Goal: Check status: Check status

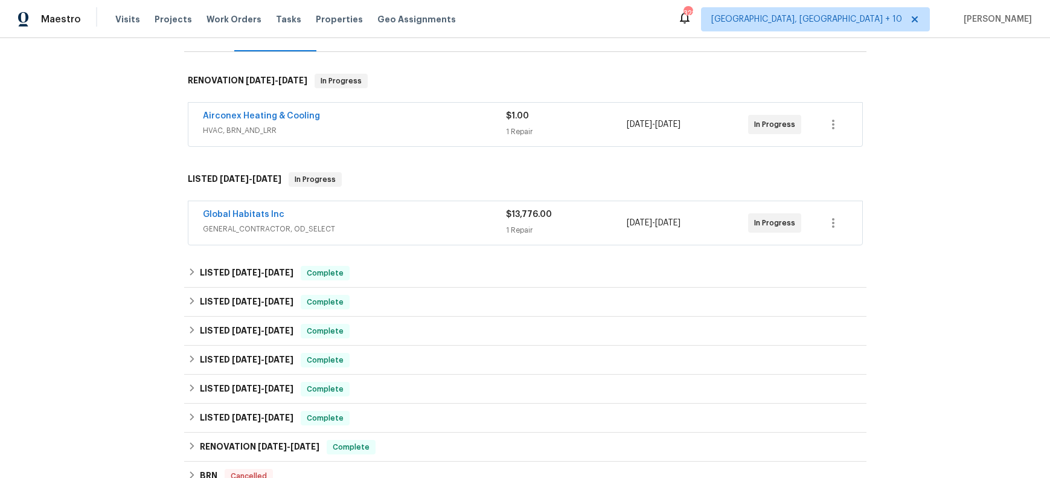
scroll to position [175, 0]
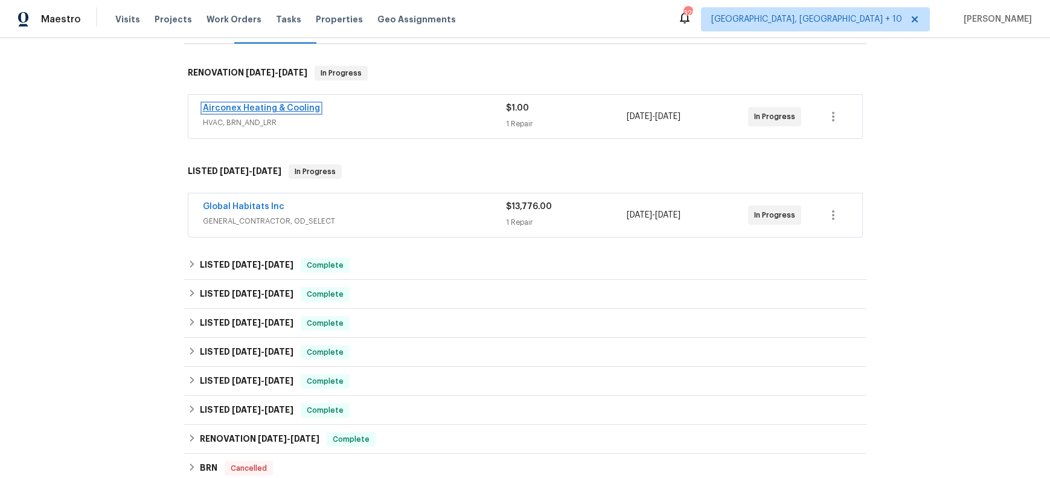
click at [270, 112] on link "Airconex Heating & Cooling" at bounding box center [261, 108] width 117 height 8
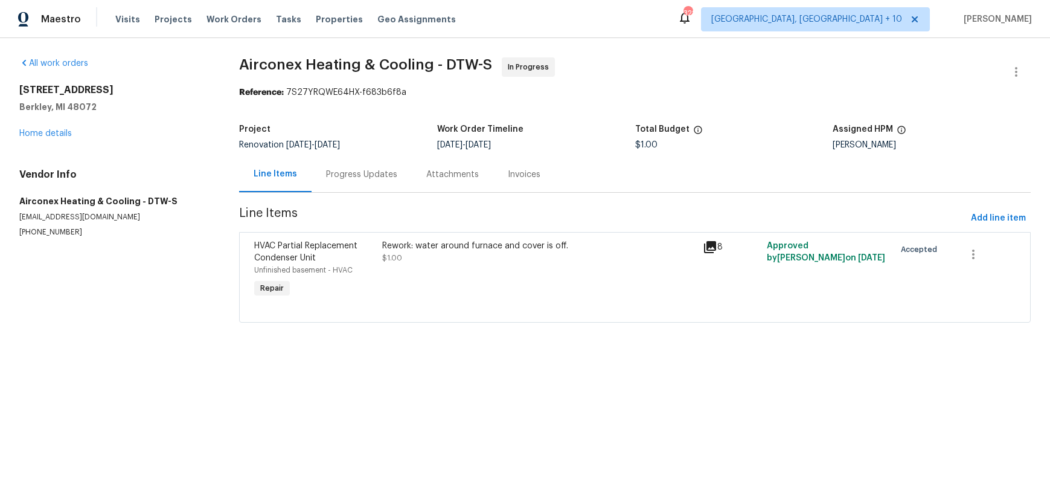
click at [382, 181] on div "Progress Updates" at bounding box center [361, 175] width 71 height 12
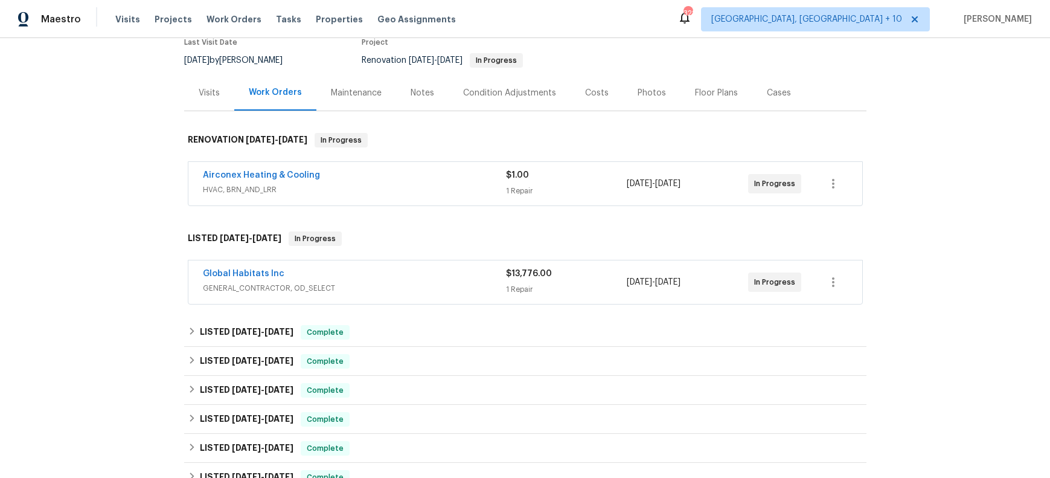
scroll to position [116, 0]
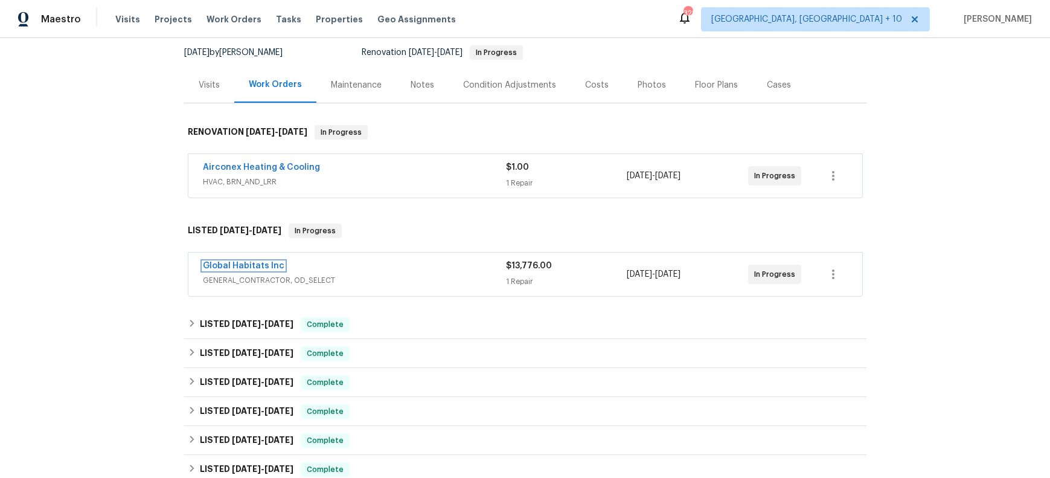
drag, startPoint x: 254, startPoint y: 338, endPoint x: 277, endPoint y: 339, distance: 23.0
click at [255, 270] on link "Global Habitats Inc" at bounding box center [244, 266] width 82 height 8
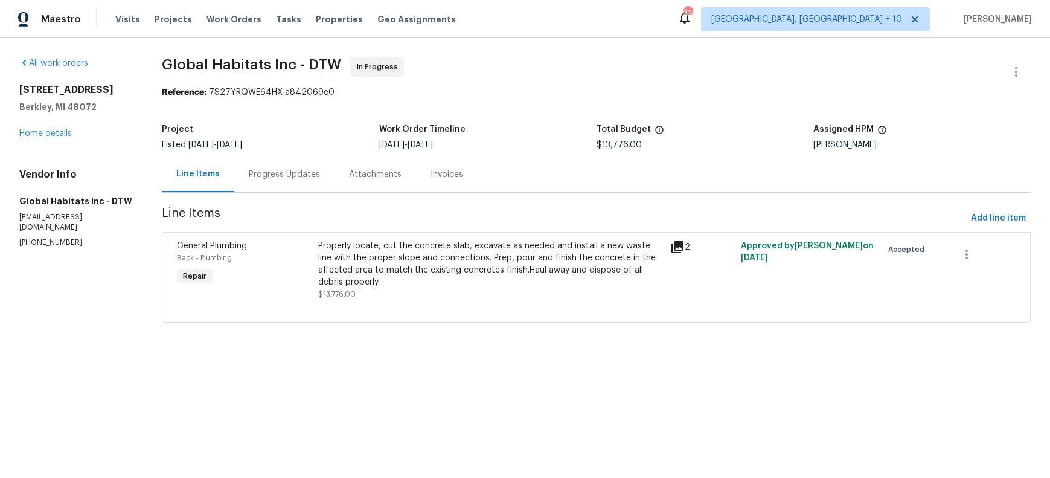
click at [681, 253] on icon at bounding box center [678, 247] width 12 height 12
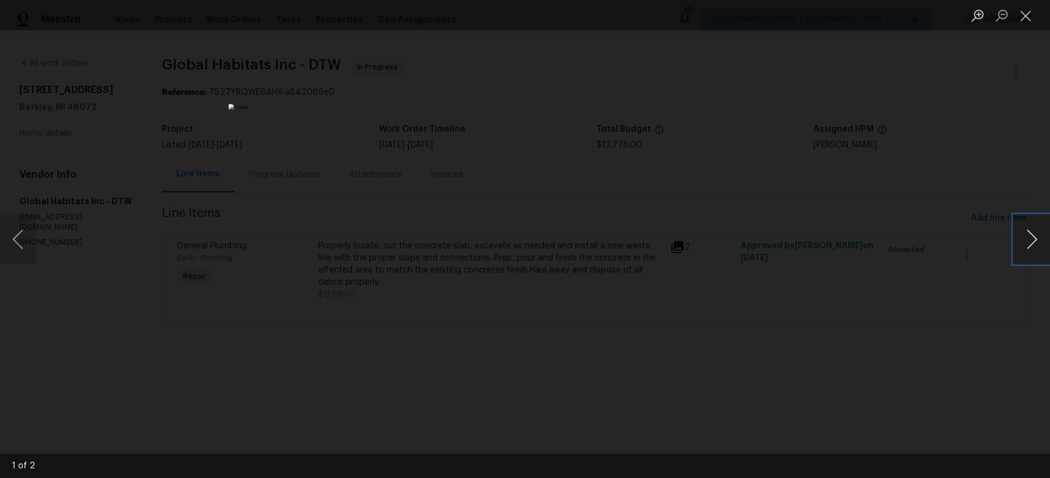
click at [1026, 240] on button "Next image" at bounding box center [1032, 239] width 36 height 48
click at [1027, 240] on button "Next image" at bounding box center [1032, 239] width 36 height 48
drag, startPoint x: 1028, startPoint y: 16, endPoint x: 971, endPoint y: 51, distance: 66.2
click at [1028, 16] on button "Close lightbox" at bounding box center [1026, 15] width 24 height 21
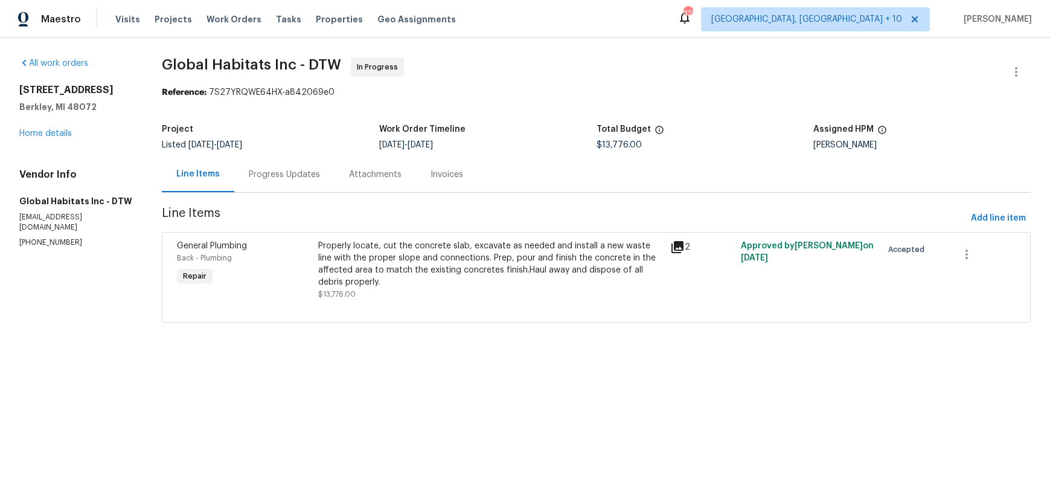
click at [291, 181] on div "Progress Updates" at bounding box center [284, 175] width 71 height 12
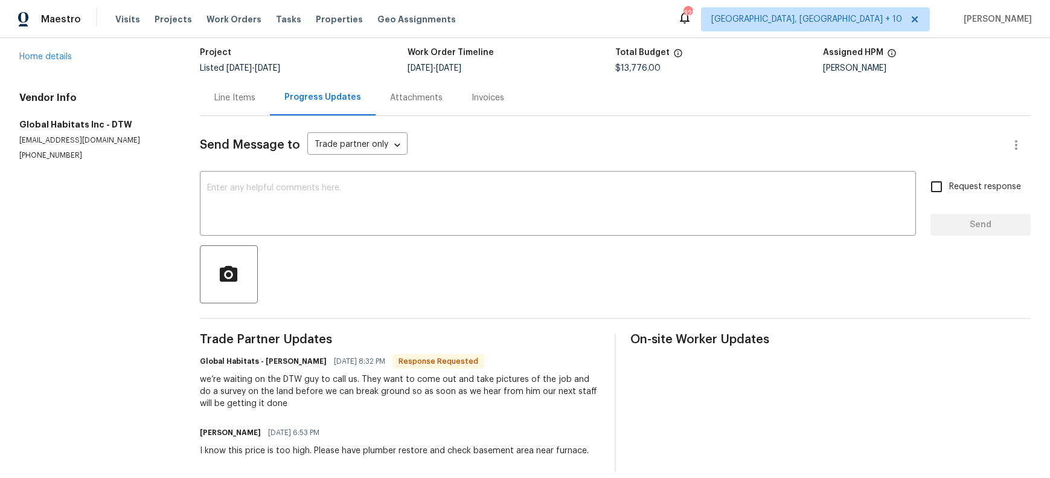
scroll to position [69, 0]
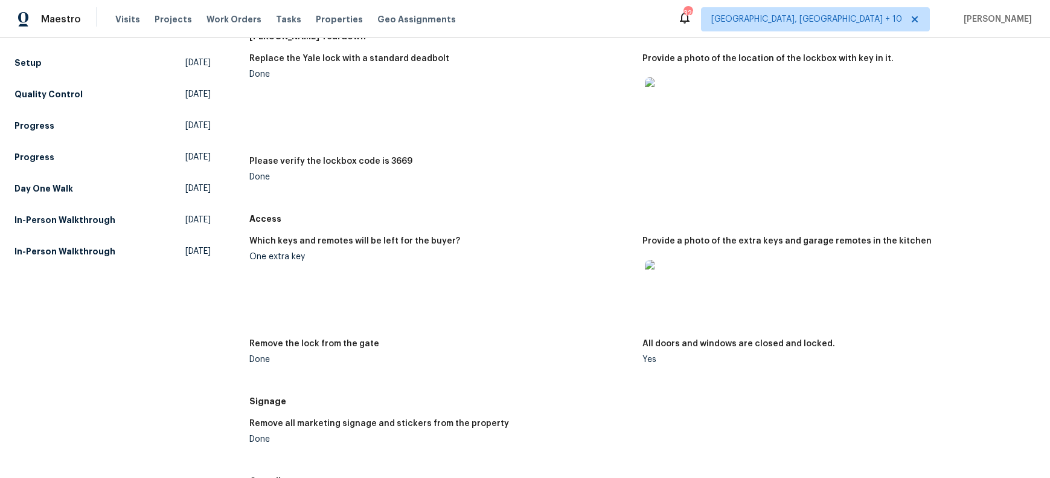
scroll to position [168, 0]
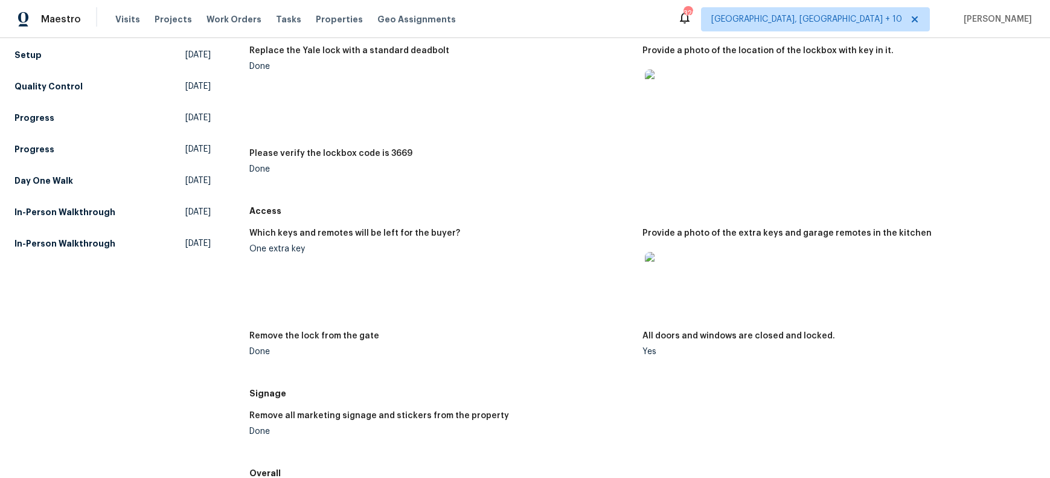
click at [671, 291] on img at bounding box center [664, 271] width 39 height 39
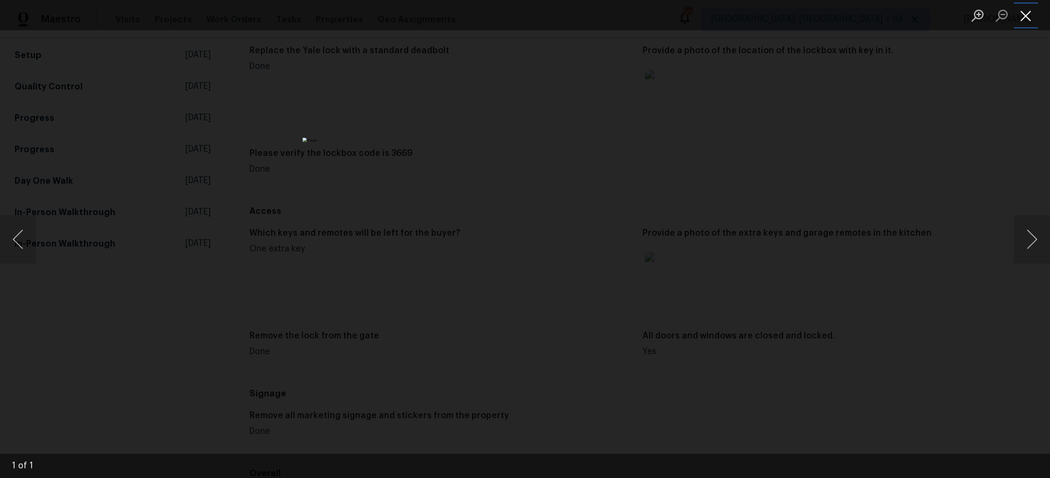
click at [1027, 19] on button "Close lightbox" at bounding box center [1026, 15] width 24 height 21
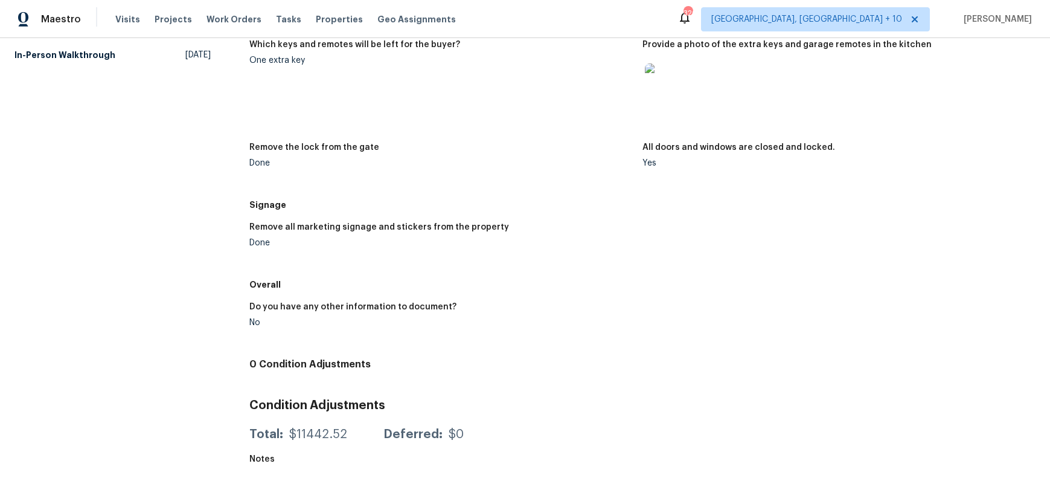
scroll to position [498, 0]
